Goal: Complete application form

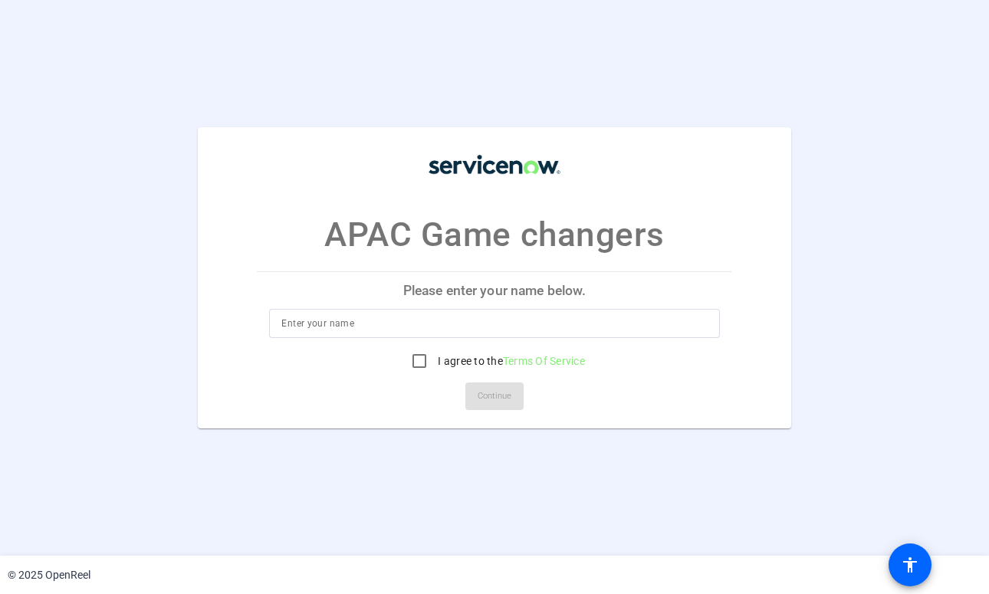
click at [533, 319] on input at bounding box center [494, 323] width 426 height 18
type input "[PERSON_NAME]"
click at [420, 356] on input "I agree to the Terms Of Service" at bounding box center [419, 361] width 31 height 31
checkbox input "true"
click at [486, 399] on span "Continue" at bounding box center [495, 396] width 34 height 23
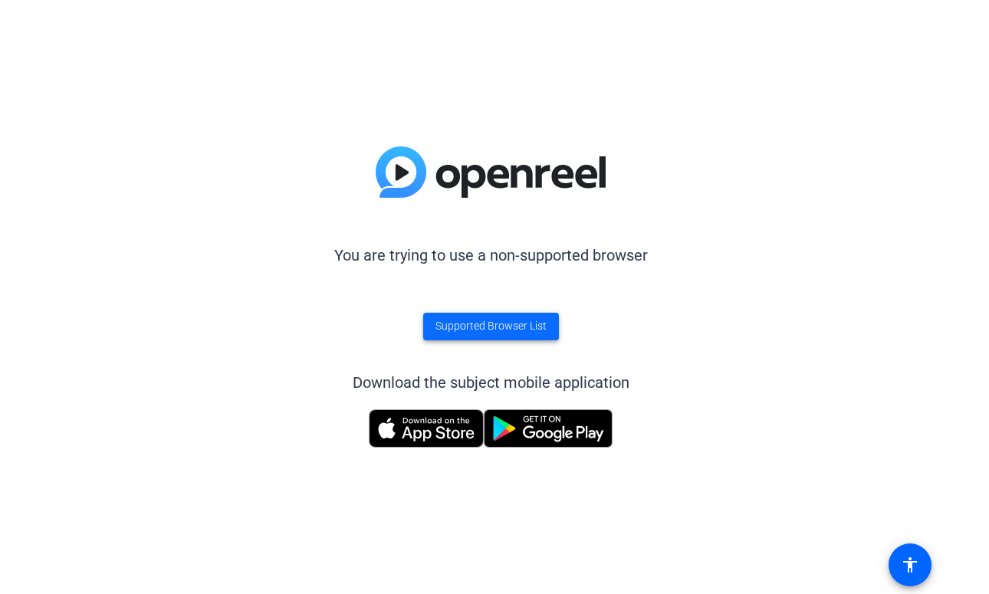
click at [542, 325] on span "Supported Browser List" at bounding box center [491, 326] width 111 height 16
